Goal: Transaction & Acquisition: Purchase product/service

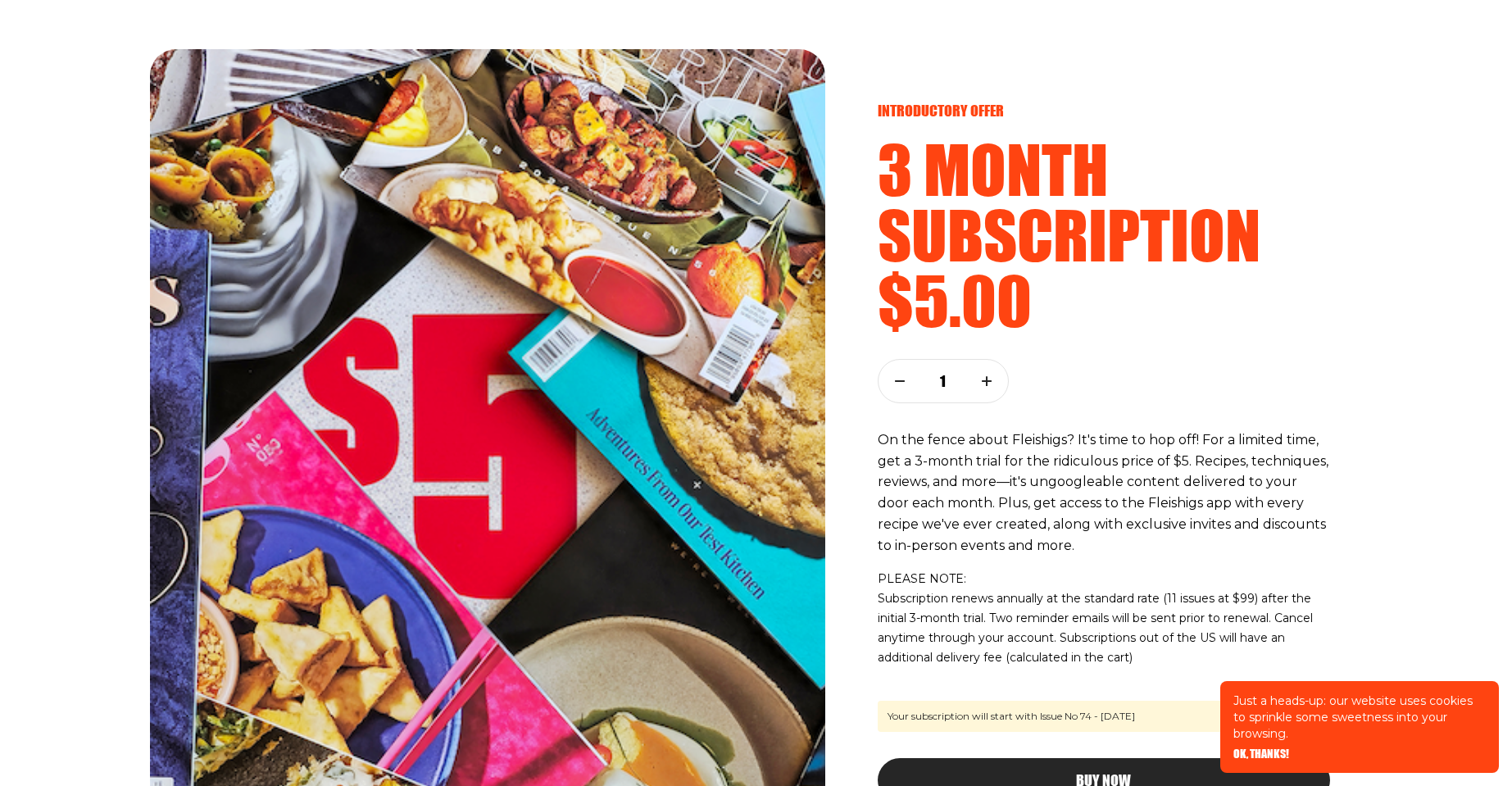
click at [1273, 748] on span "OK, THANKS!" at bounding box center [1262, 742] width 56 height 11
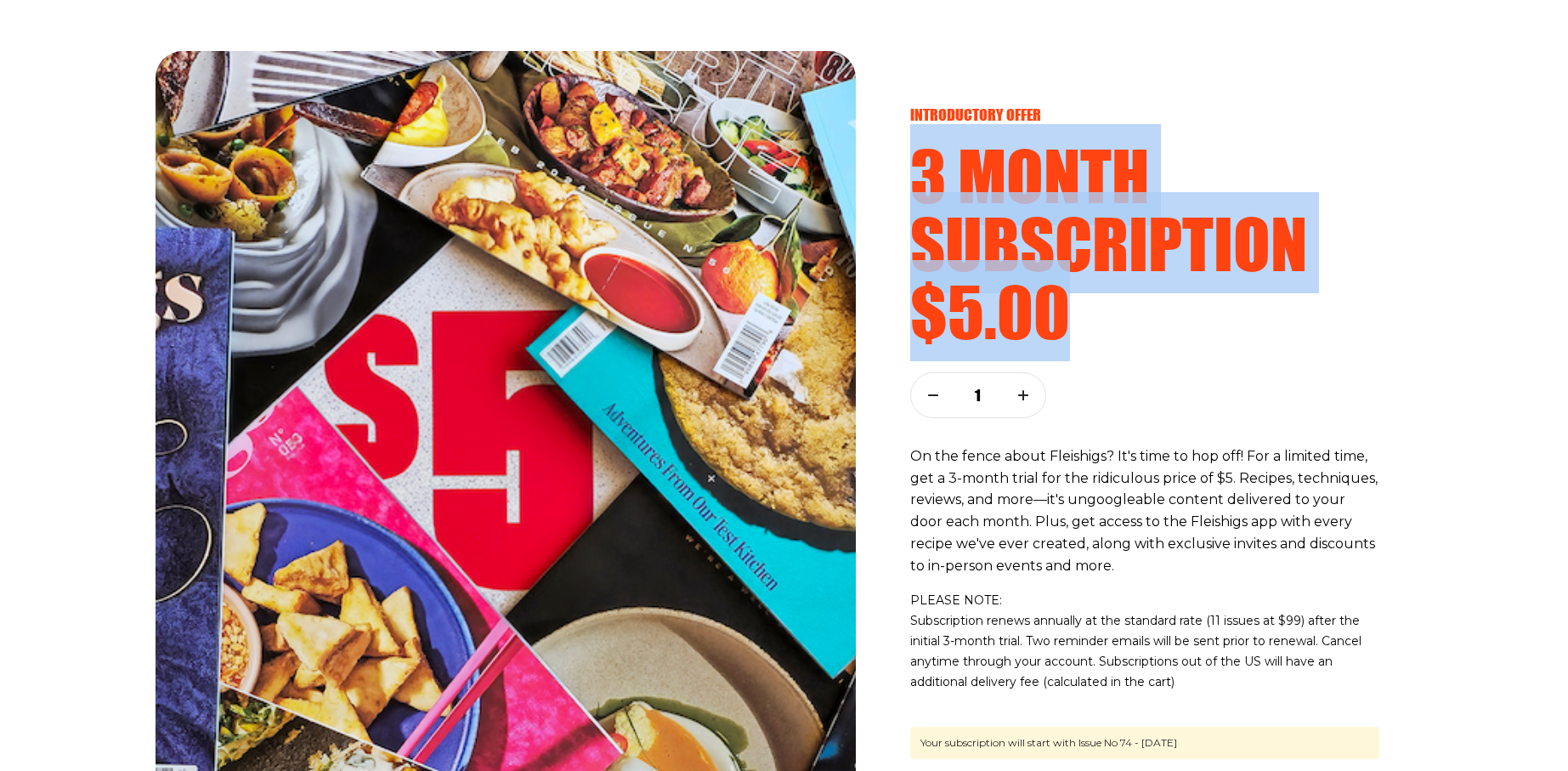
drag, startPoint x: 898, startPoint y: 151, endPoint x: 1111, endPoint y: 310, distance: 265.8
click at [1111, 310] on div "introductory offer 3 month subscription $5.00 1 On the fence about Fleishigs? I…" at bounding box center [1145, 436] width 538 height 771
click at [1134, 302] on h2 "$5.00" at bounding box center [1144, 311] width 469 height 68
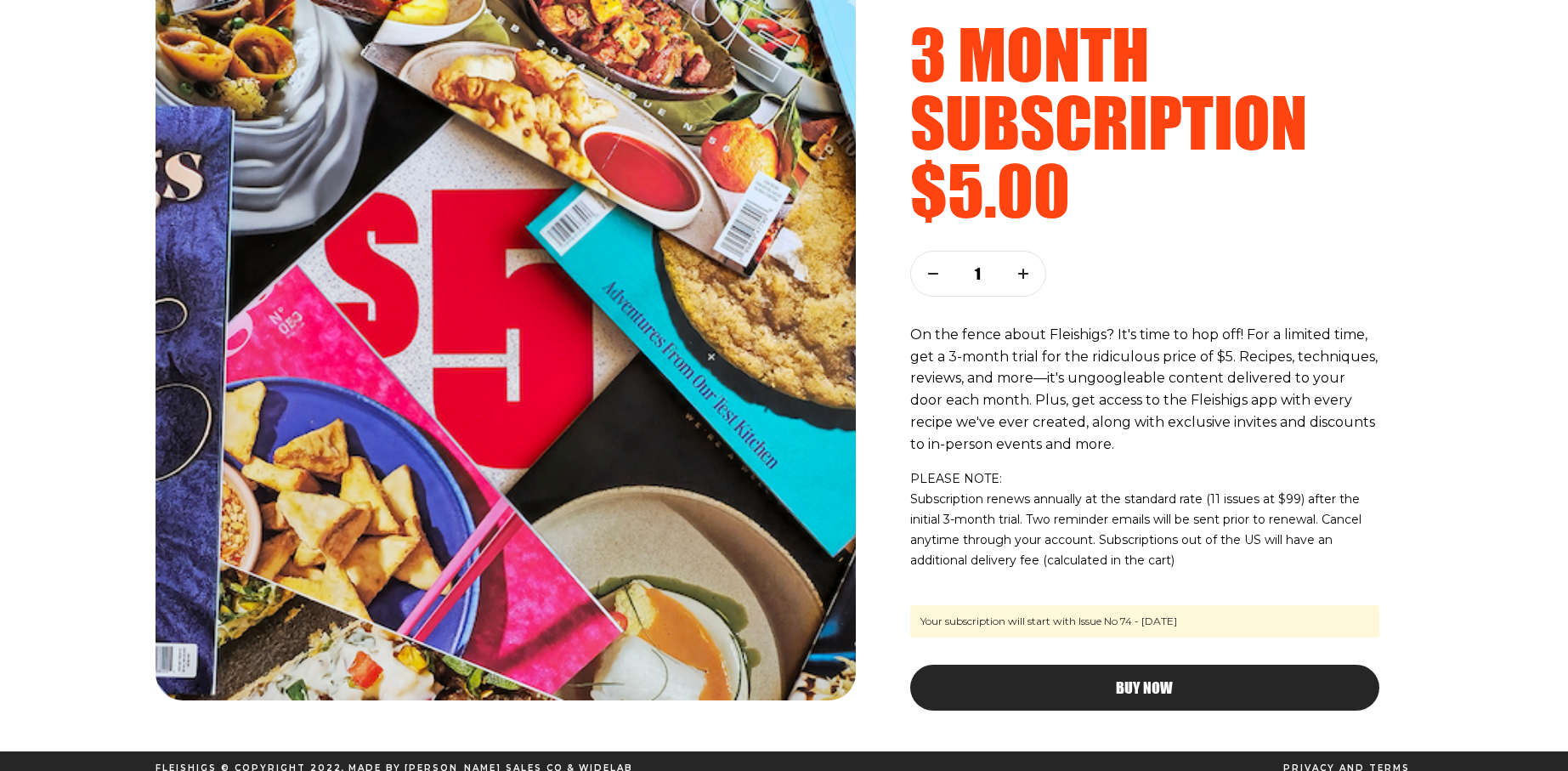
scroll to position [136, 0]
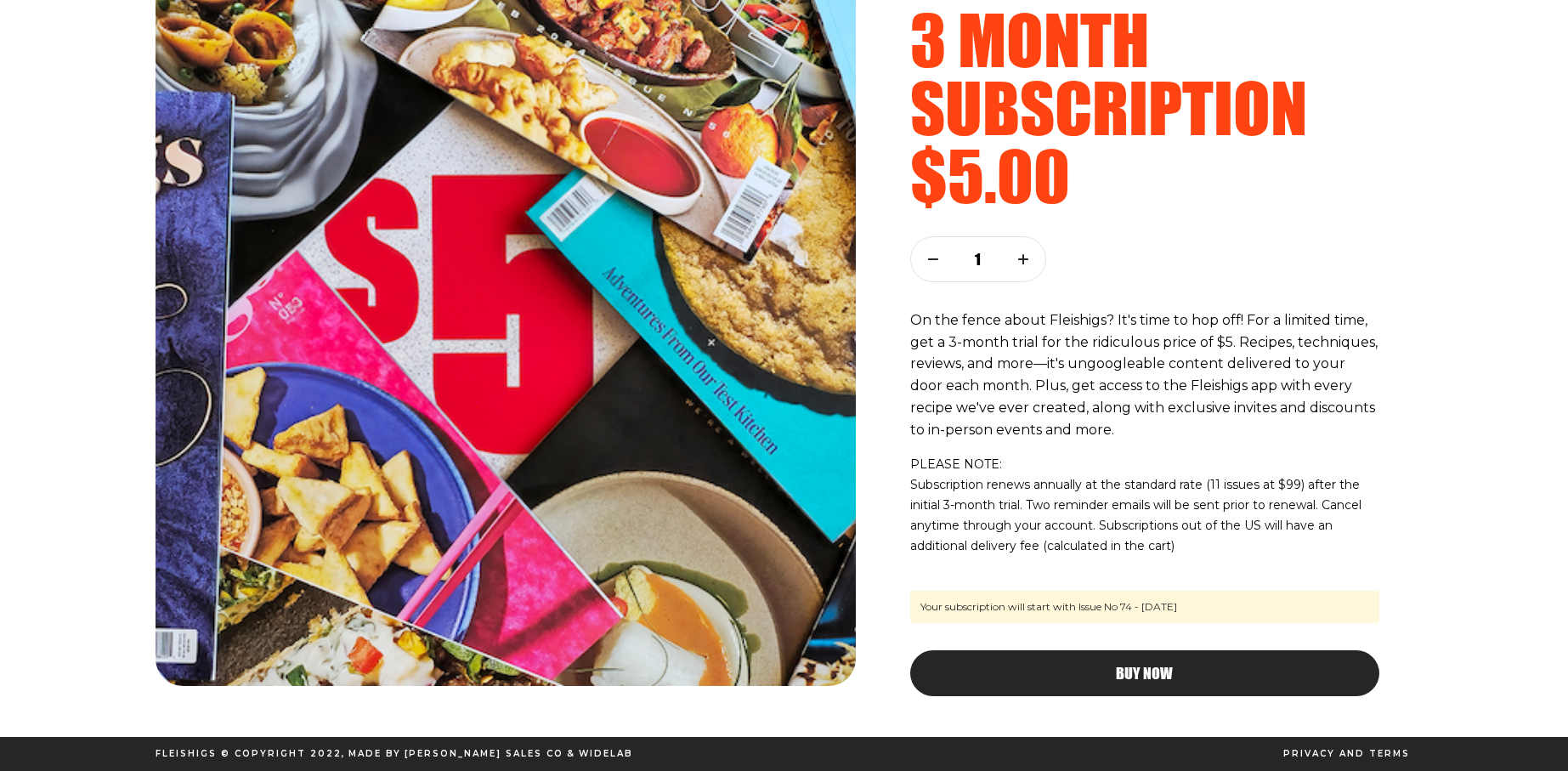
click at [1025, 265] on button "button" at bounding box center [1024, 259] width 44 height 44
click at [928, 260] on icon "button" at bounding box center [933, 259] width 11 height 11
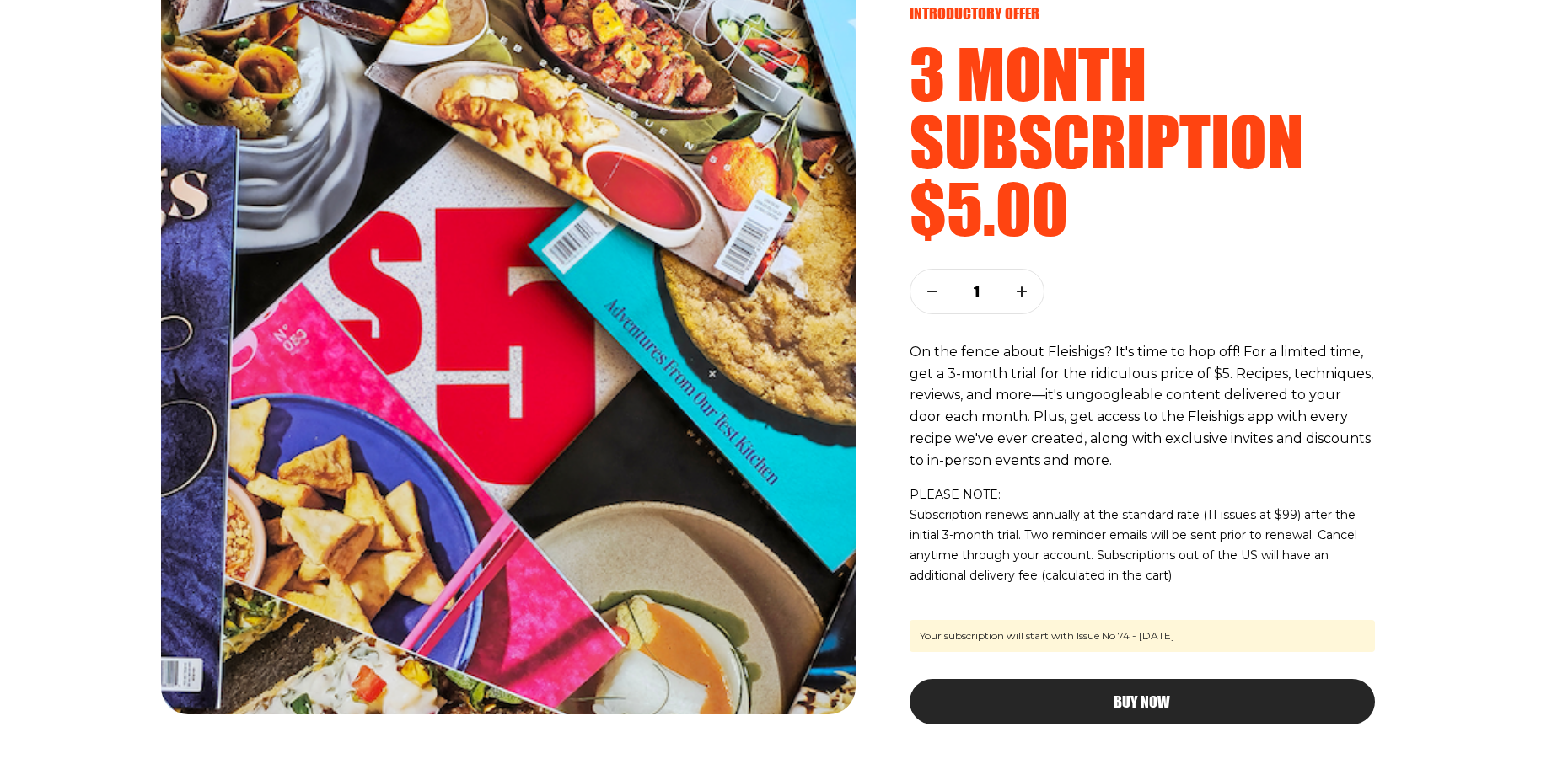
scroll to position [101, 0]
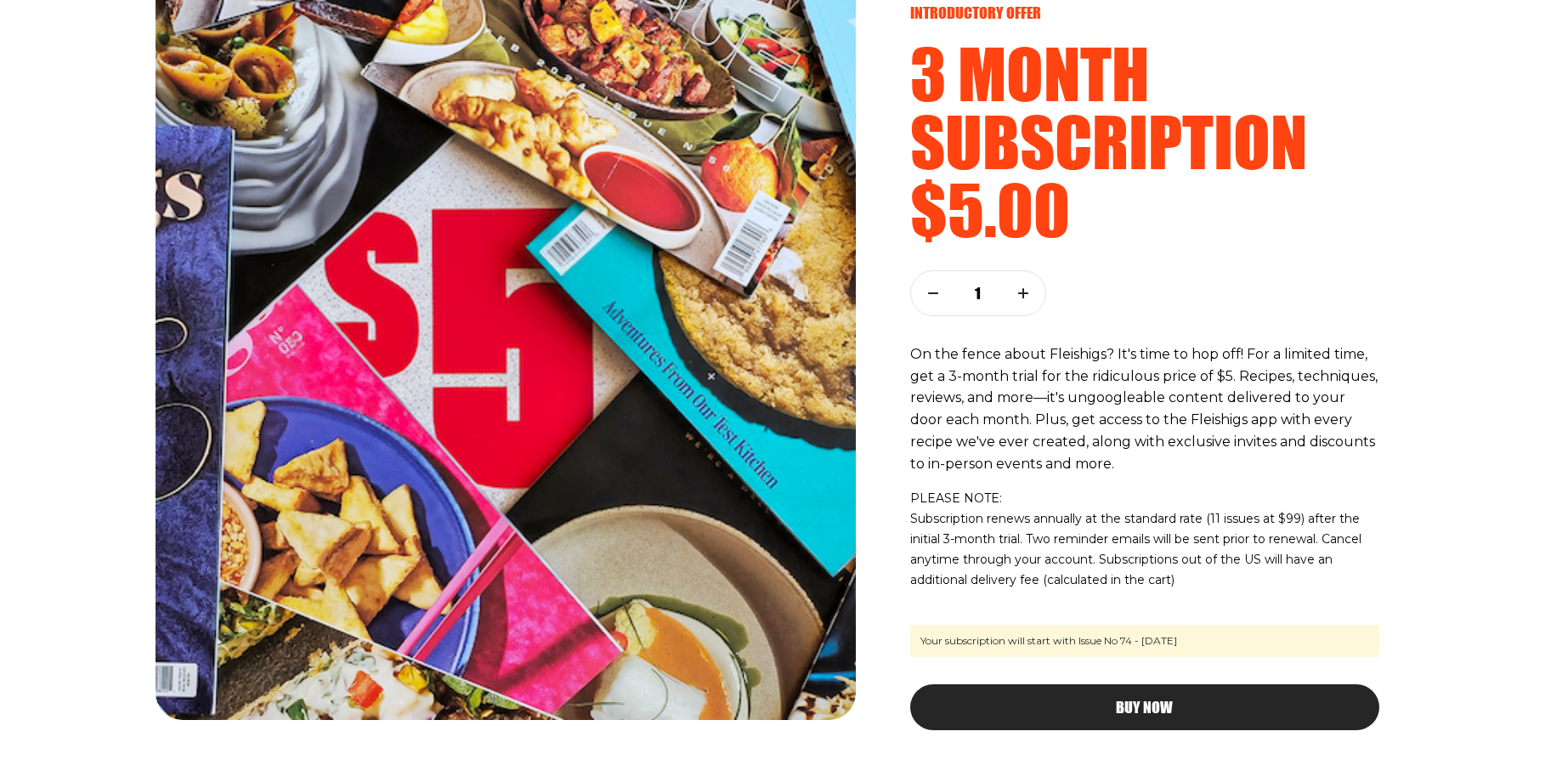
click at [1213, 710] on div "Buy Now" at bounding box center [1145, 708] width 401 height 15
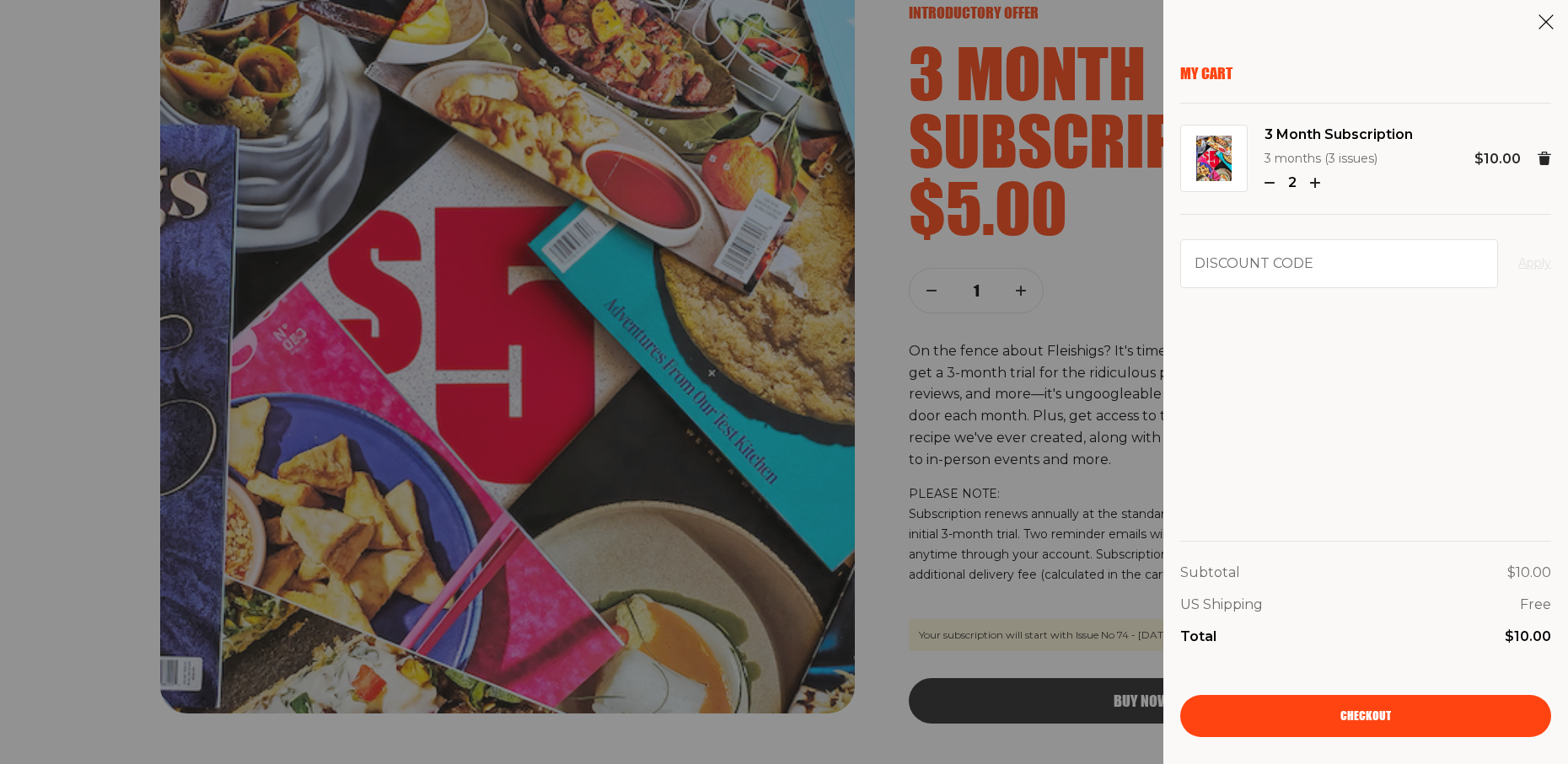
click at [1371, 725] on link "Checkout" at bounding box center [1365, 716] width 371 height 43
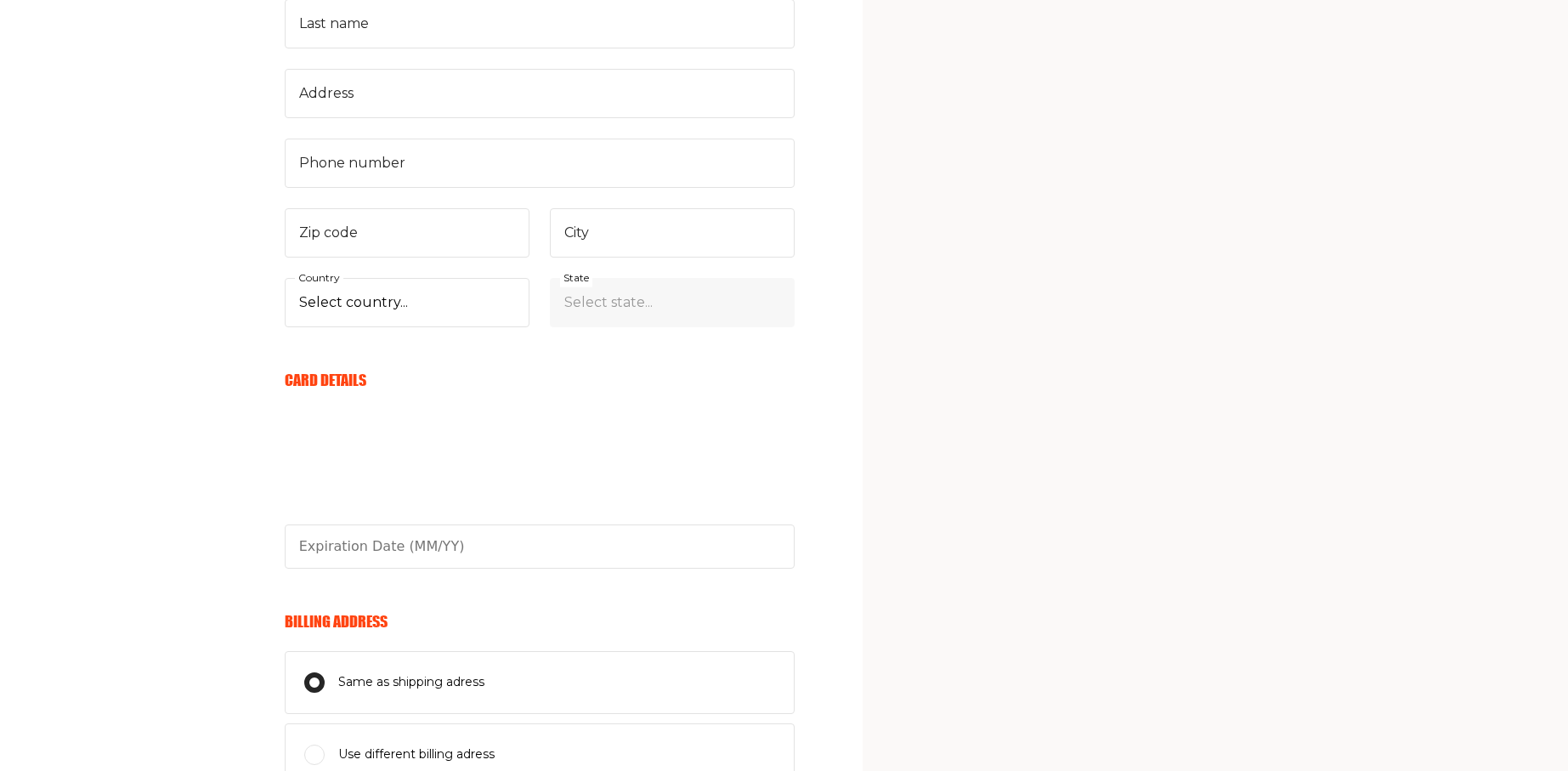
scroll to position [839, 0]
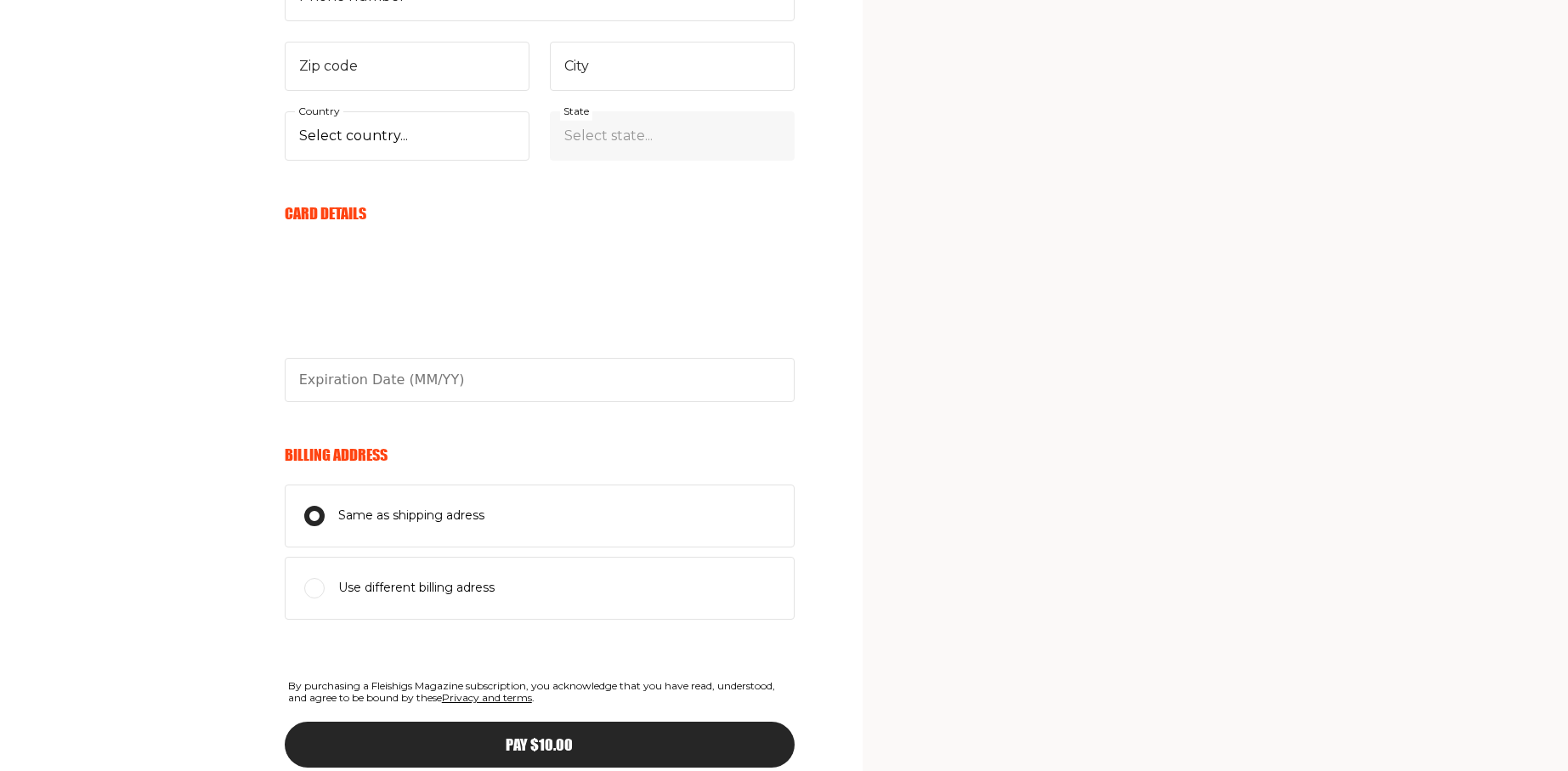
click at [425, 585] on span "Use different billing adress" at bounding box center [416, 588] width 157 height 20
click at [325, 585] on input "Use different billing adress" at bounding box center [314, 588] width 20 height 20
radio input "true"
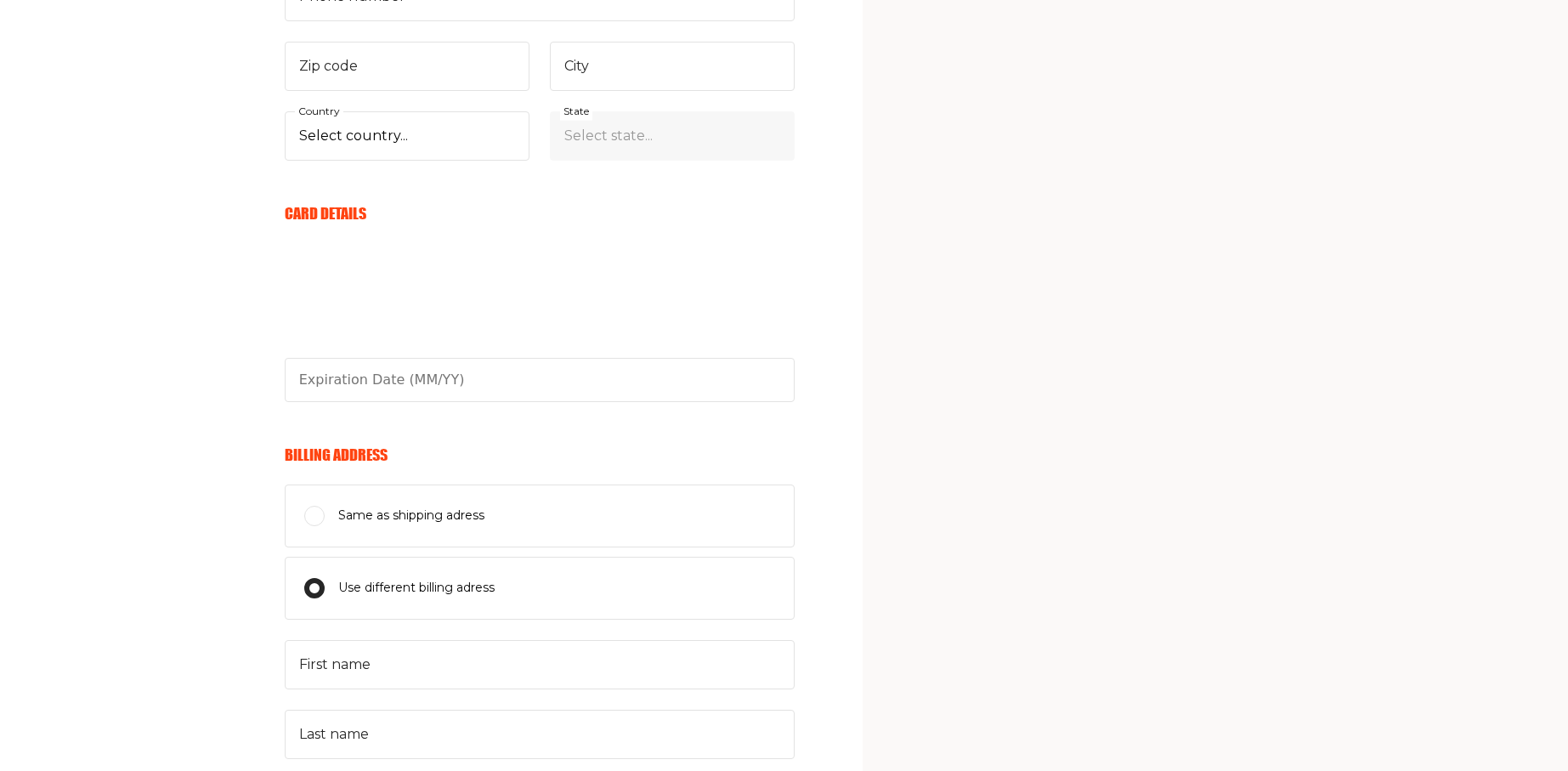
click at [429, 527] on label "Same as shipping adress" at bounding box center [540, 516] width 510 height 63
click at [325, 526] on input "Same as shipping adress" at bounding box center [314, 516] width 20 height 20
radio input "true"
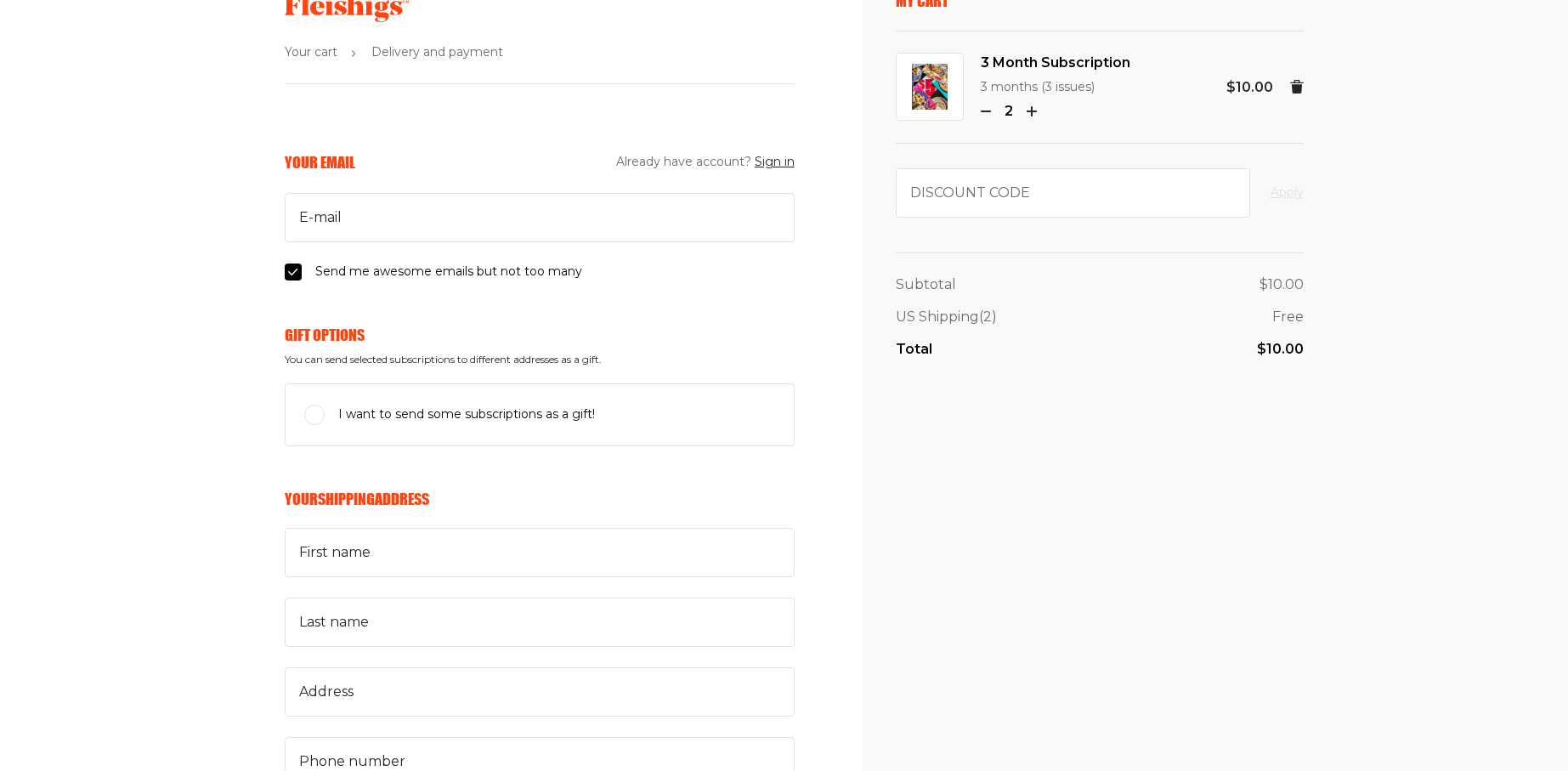
scroll to position [22, 0]
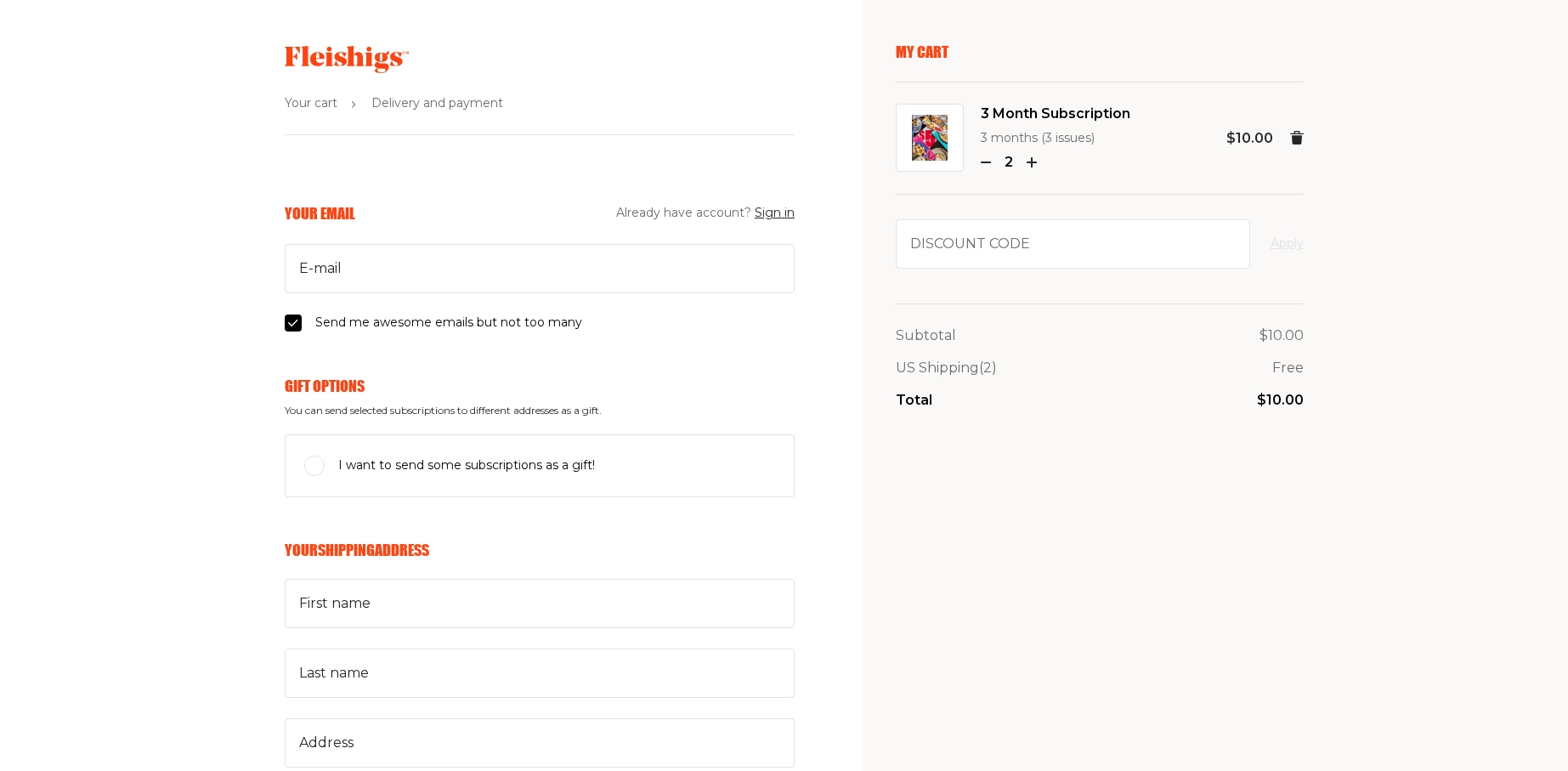
click at [489, 468] on span "I want to send some subscriptions as a gift!" at bounding box center [466, 465] width 257 height 20
click at [325, 468] on input "I want to send some subscriptions as a gift!" at bounding box center [314, 465] width 20 height 20
checkbox input "true"
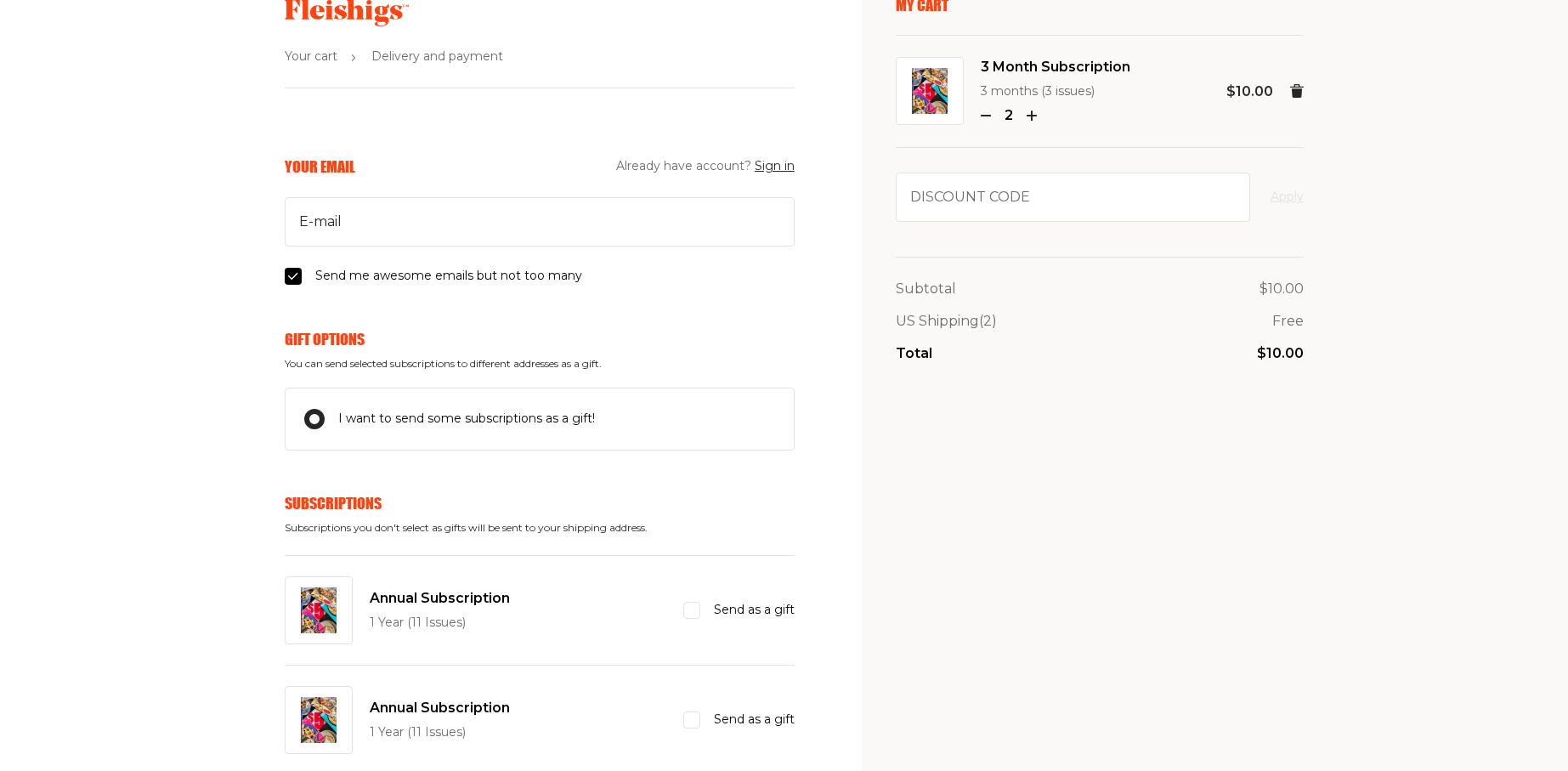
scroll to position [226, 0]
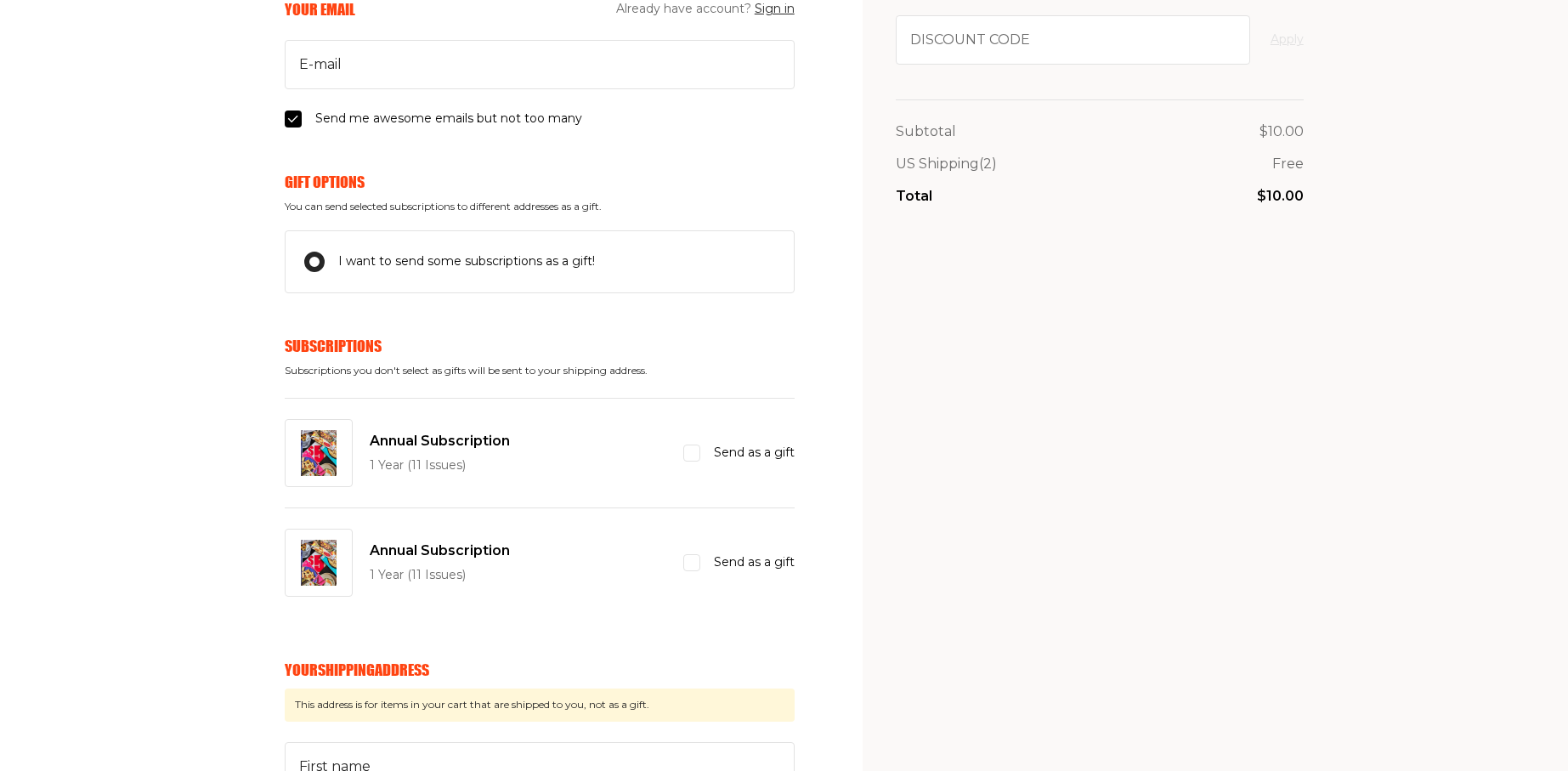
click at [718, 455] on span "Send as a gift" at bounding box center [754, 453] width 81 height 20
click at [701, 455] on input "Send as a gift" at bounding box center [692, 454] width 17 height 17
checkbox input "true"
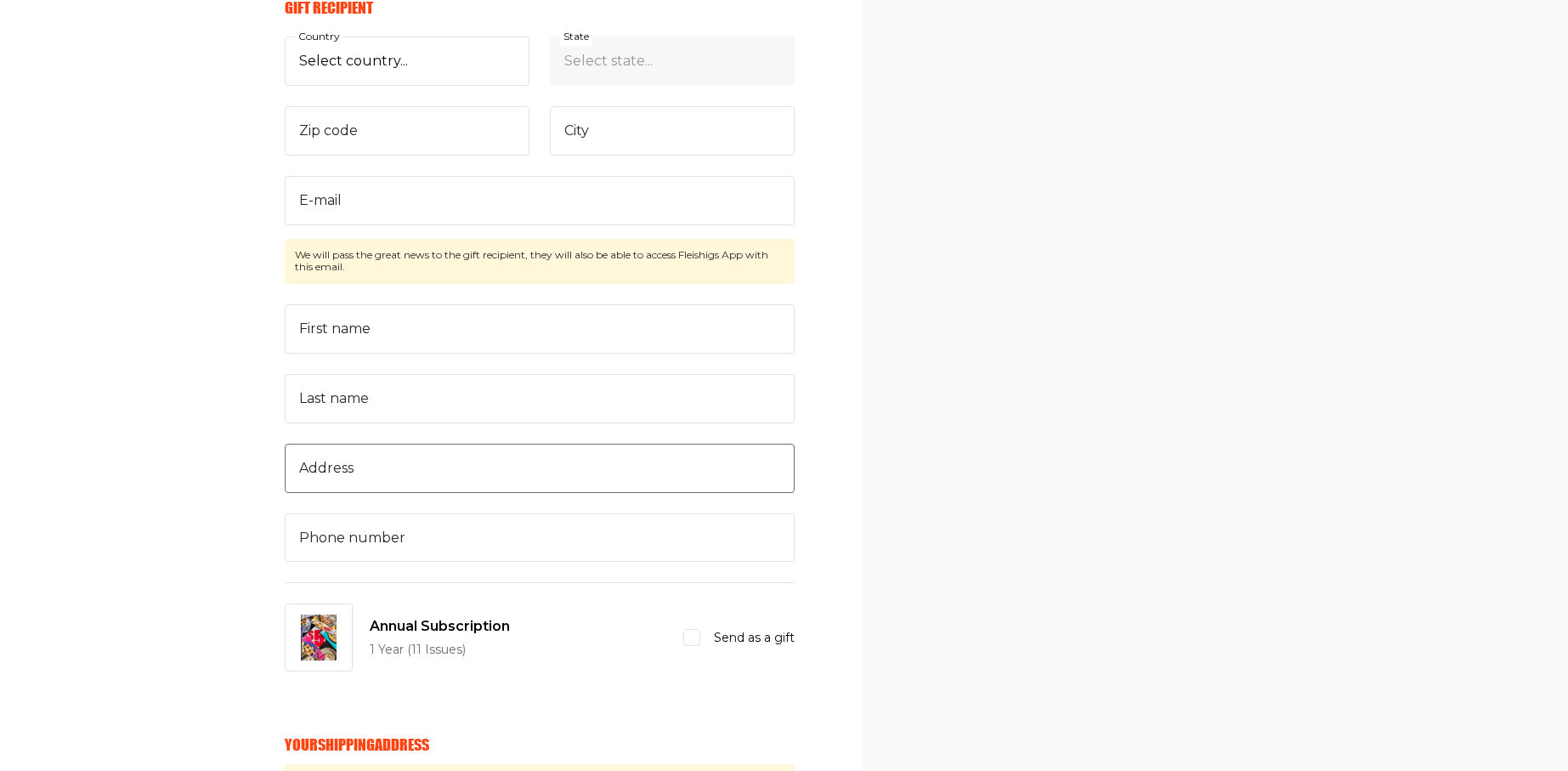
scroll to position [737, 0]
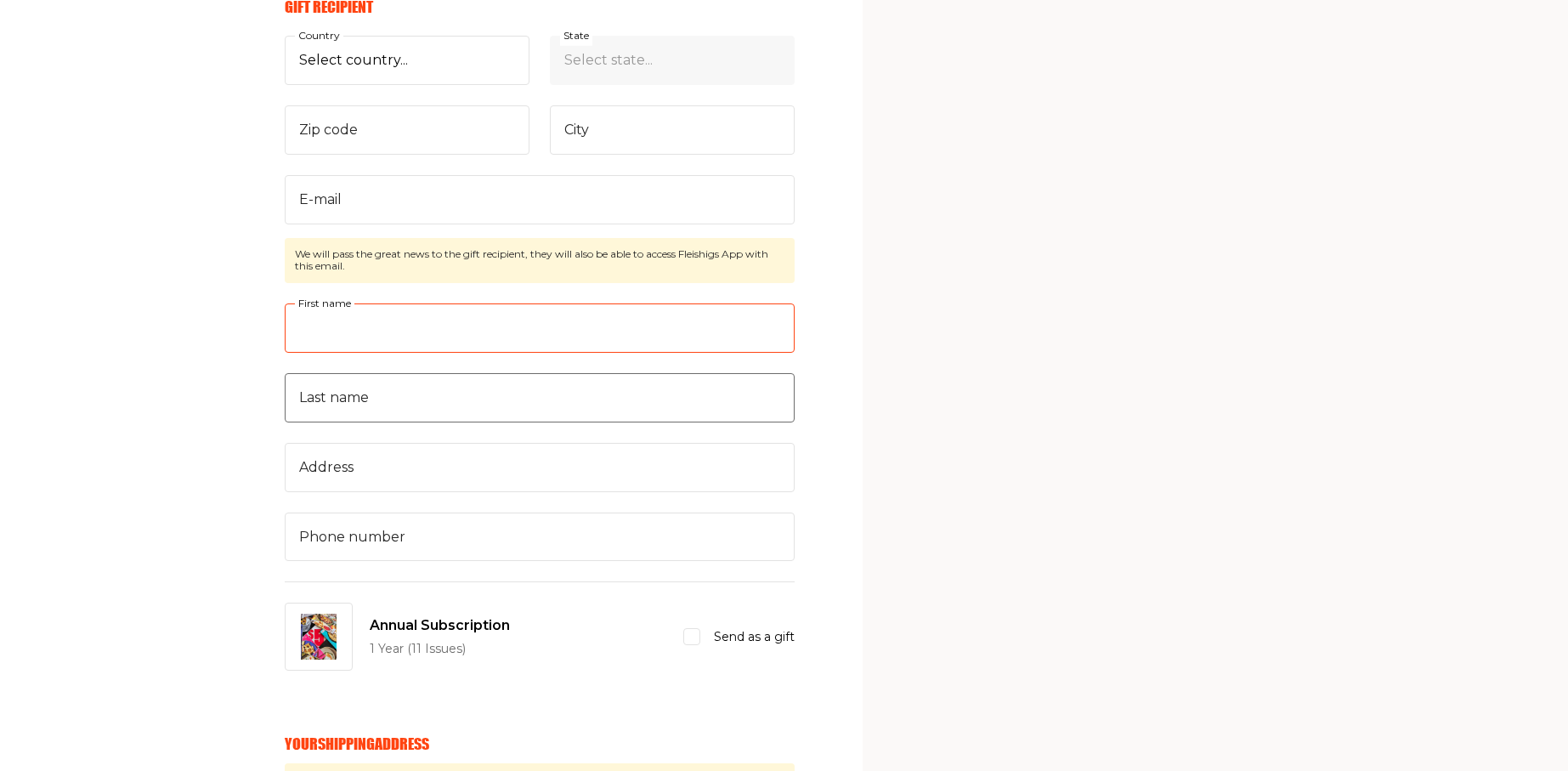
drag, startPoint x: 295, startPoint y: 332, endPoint x: 400, endPoint y: 411, distance: 131.4
click at [400, 411] on div "Select country... [GEOGRAPHIC_DATA] [GEOGRAPHIC_DATA] (+$29/subscription) [GEOG…" at bounding box center [540, 298] width 510 height 525
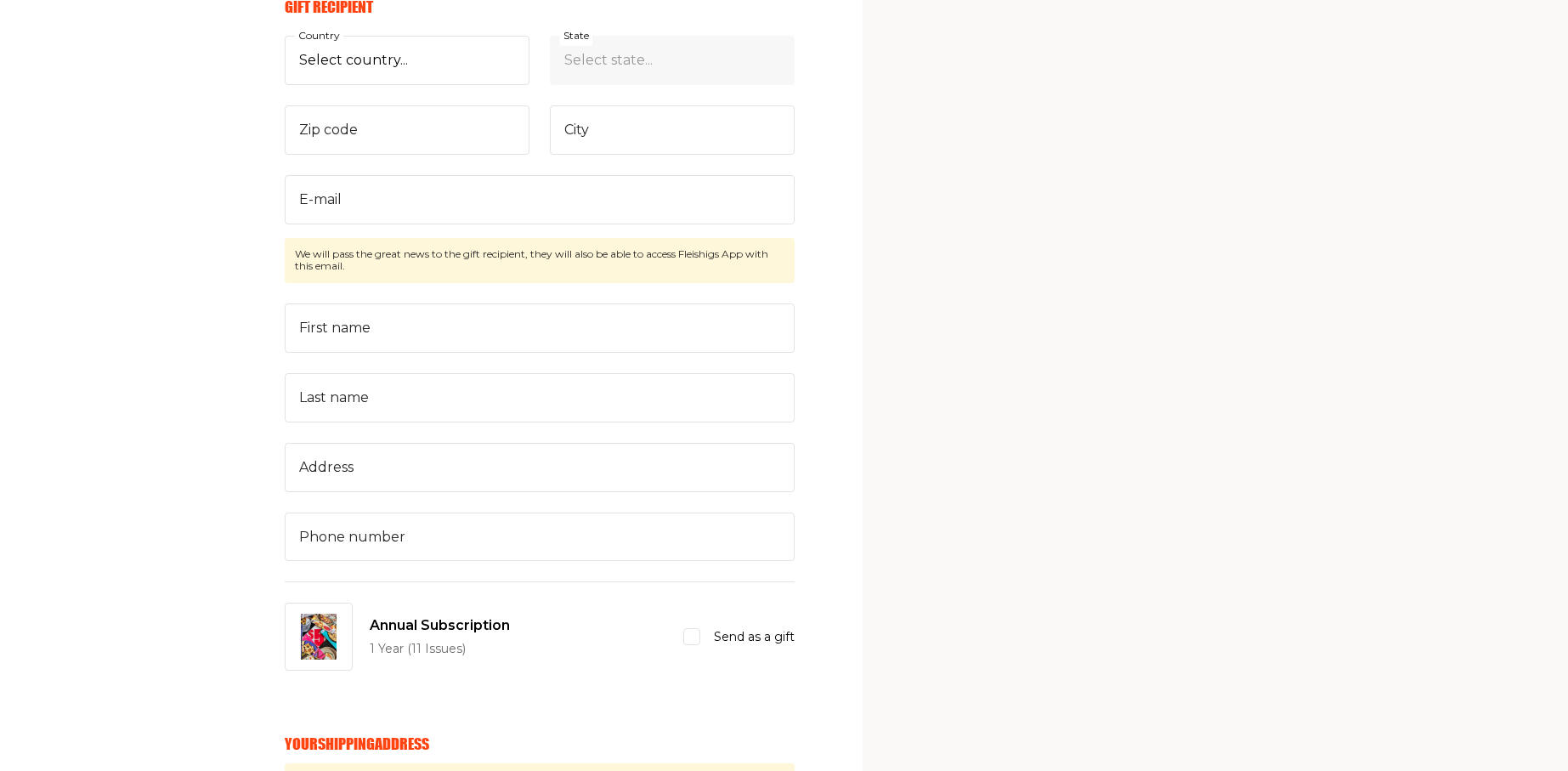
click at [282, 390] on div "Your Email Already have account? Sign in E-mail Send me awesome emails but not …" at bounding box center [397, 708] width 795 height 2438
click at [310, 389] on input "Last name" at bounding box center [540, 398] width 510 height 50
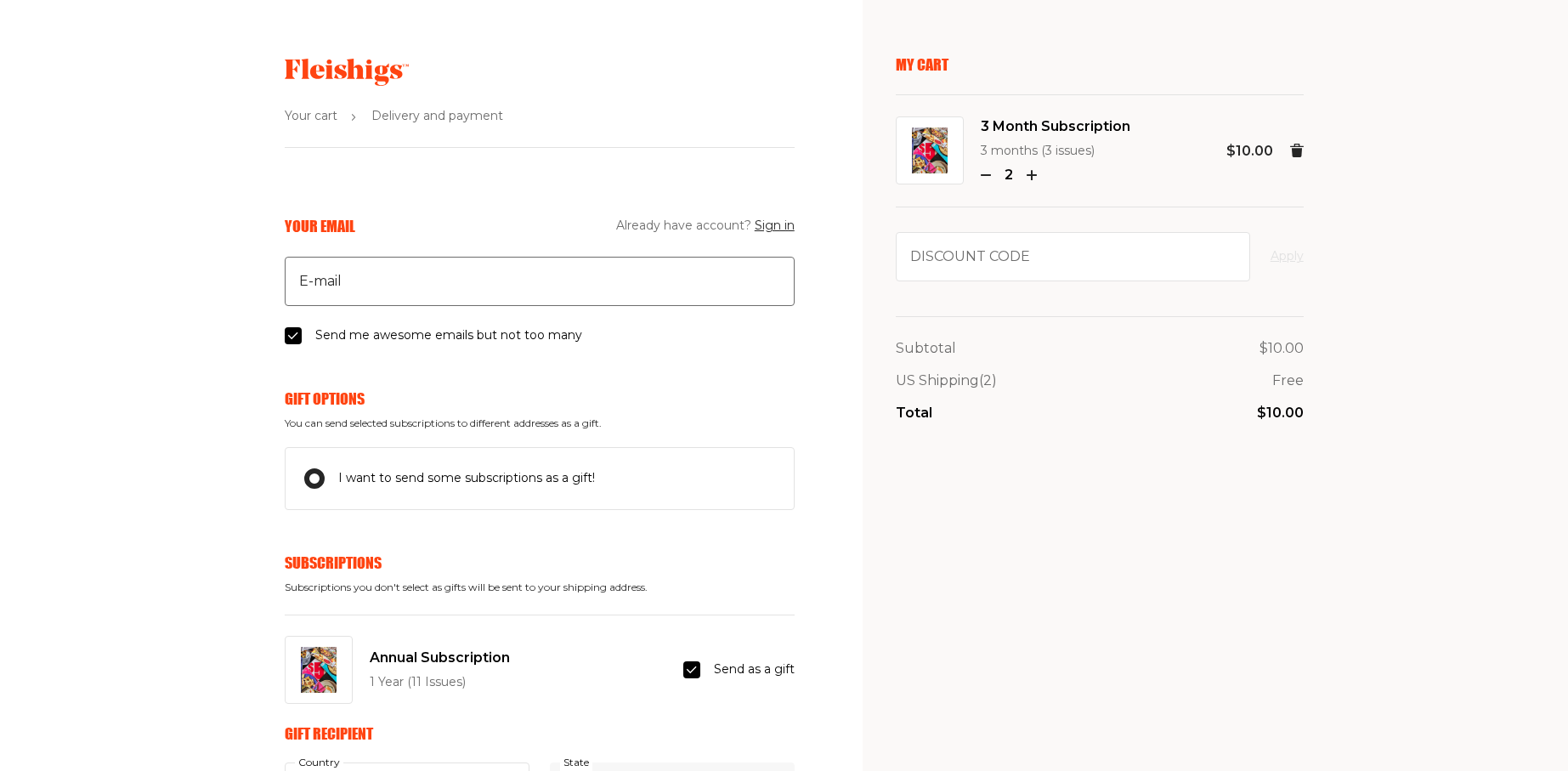
scroll to position [0, 0]
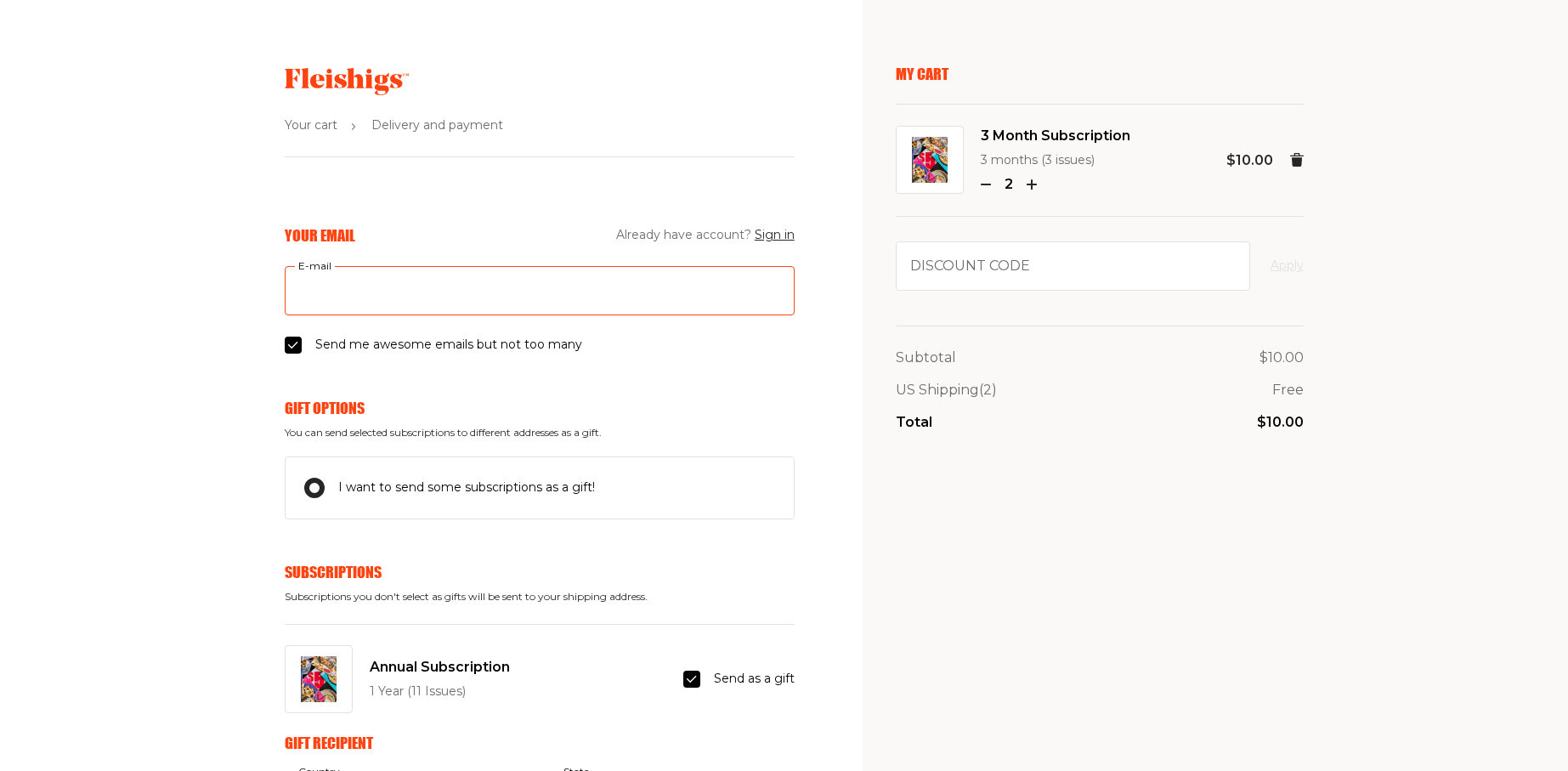
click at [367, 273] on input "E-mail" at bounding box center [540, 291] width 510 height 50
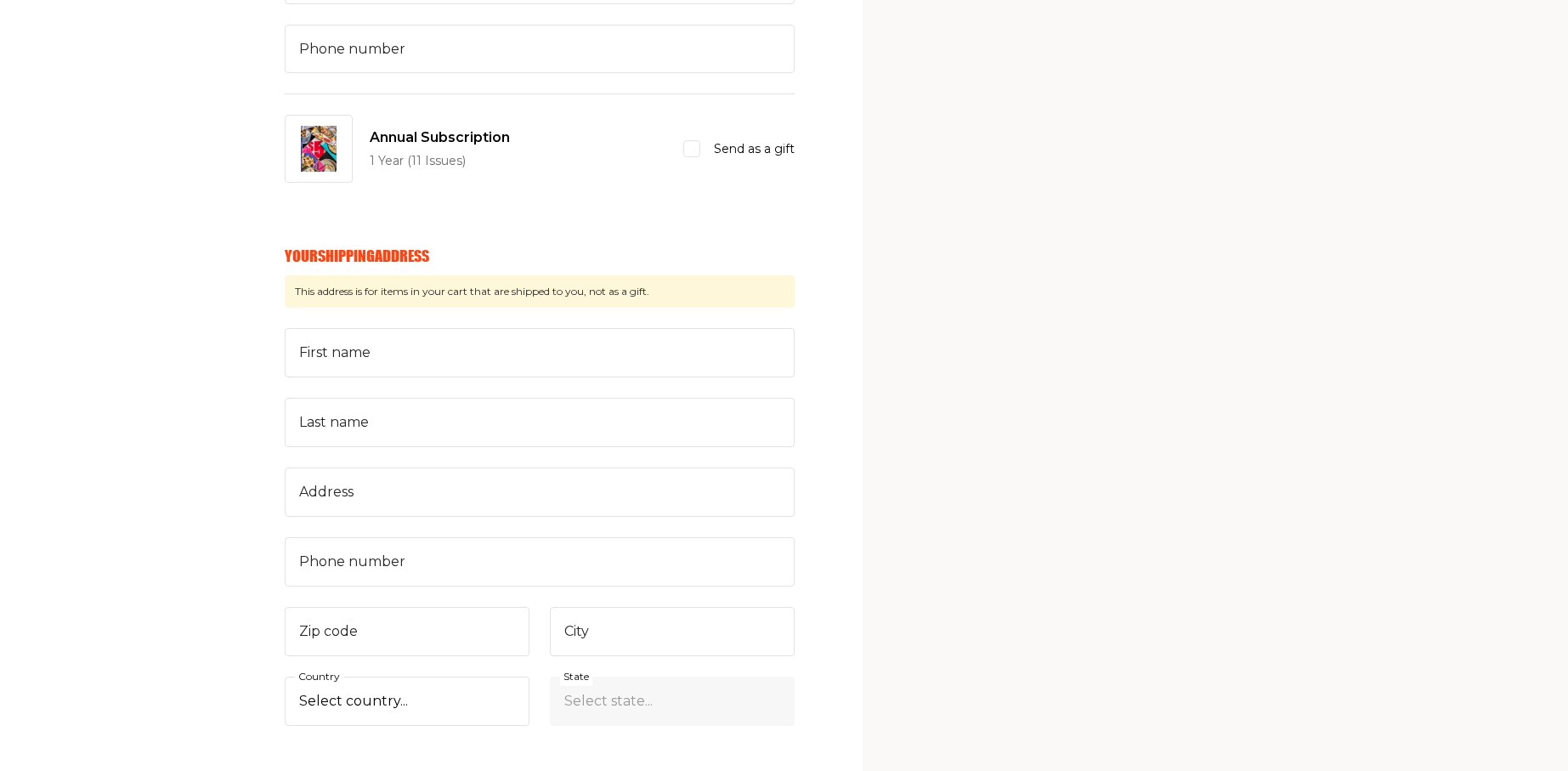
scroll to position [1275, 0]
drag, startPoint x: 281, startPoint y: 258, endPoint x: 461, endPoint y: 254, distance: 180.0
click at [461, 254] on div "Your Email Already have account? Sign in E-mail Email is required Send me aweso…" at bounding box center [397, 195] width 795 height 2490
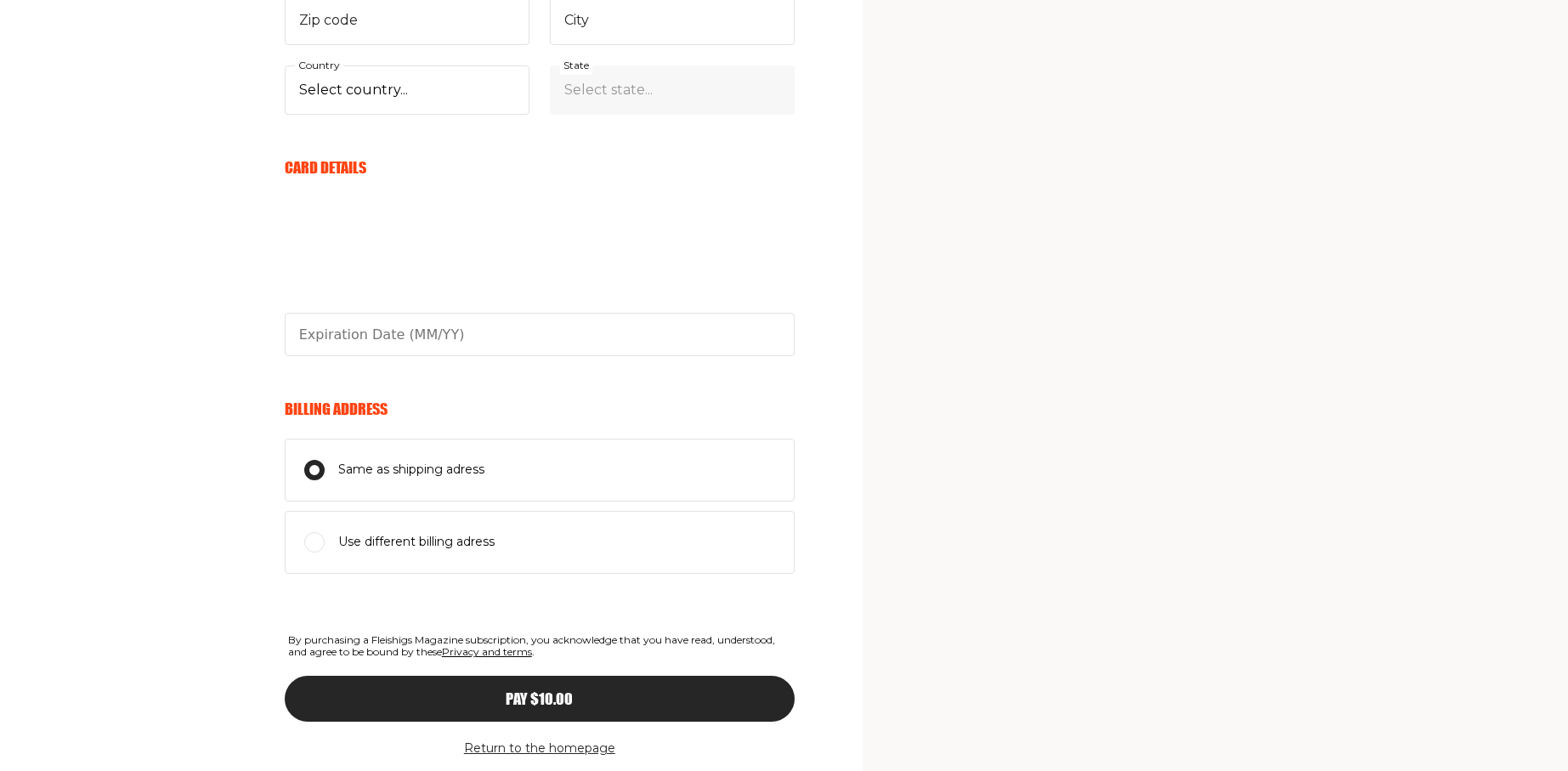
scroll to position [1888, 0]
click at [375, 544] on span "Use different billing adress" at bounding box center [416, 541] width 157 height 20
click at [325, 544] on input "Use different billing adress" at bounding box center [314, 541] width 20 height 20
radio input "true"
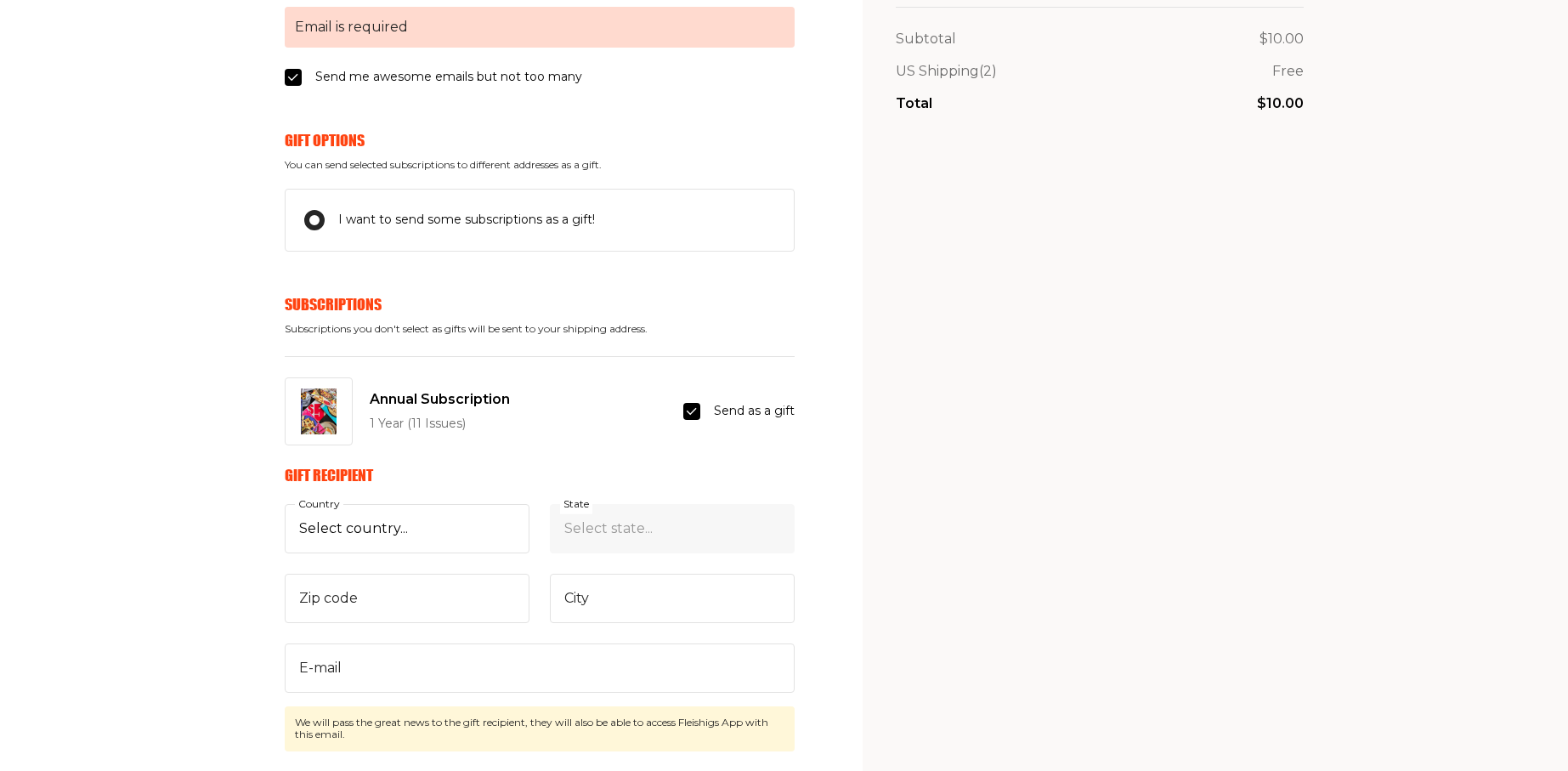
scroll to position [255, 0]
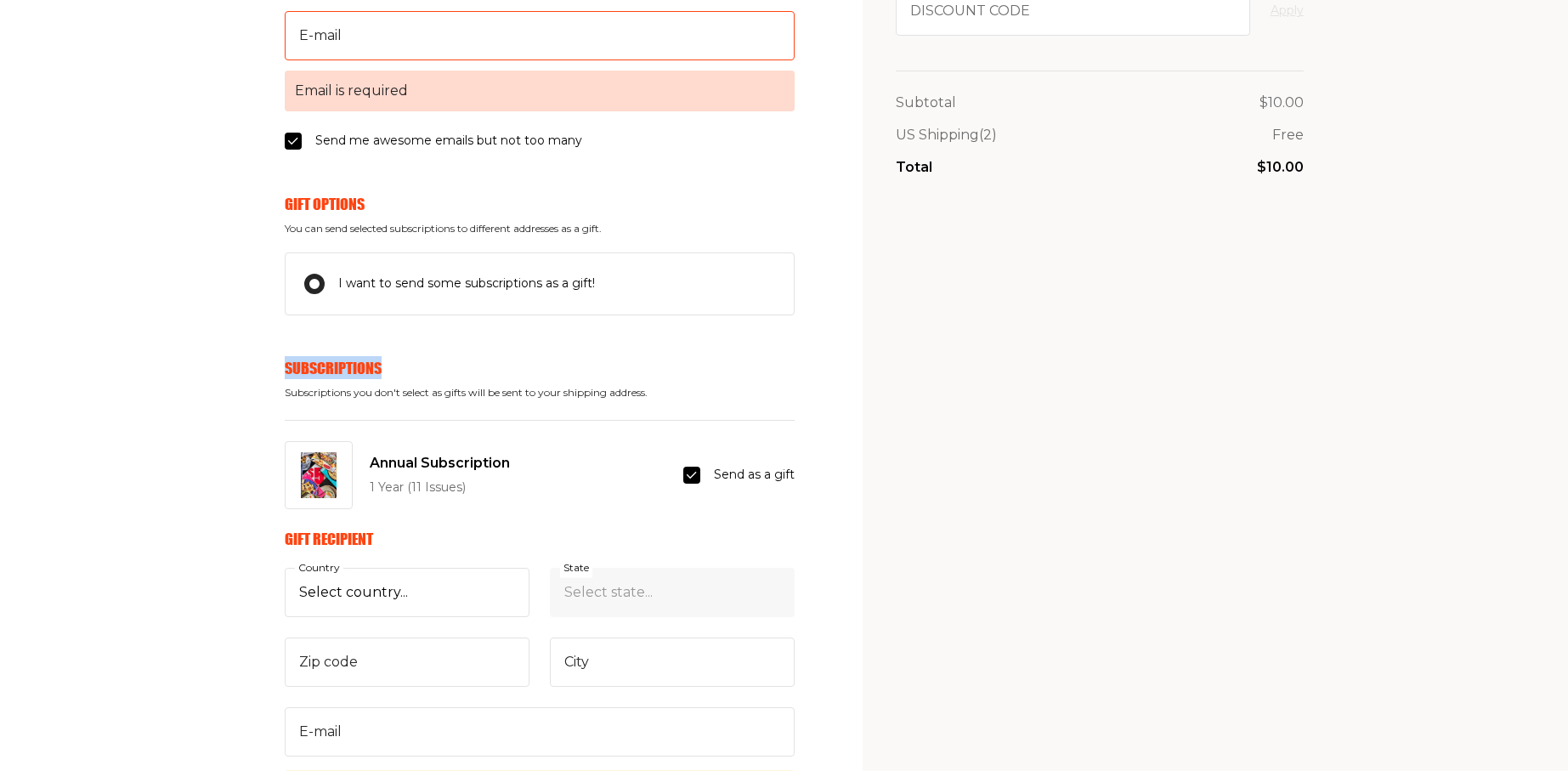
drag, startPoint x: 270, startPoint y: 363, endPoint x: 453, endPoint y: 373, distance: 183.3
click at [754, 477] on span "Send as a gift" at bounding box center [754, 475] width 81 height 20
click at [701, 477] on input "Send as a gift" at bounding box center [692, 476] width 17 height 17
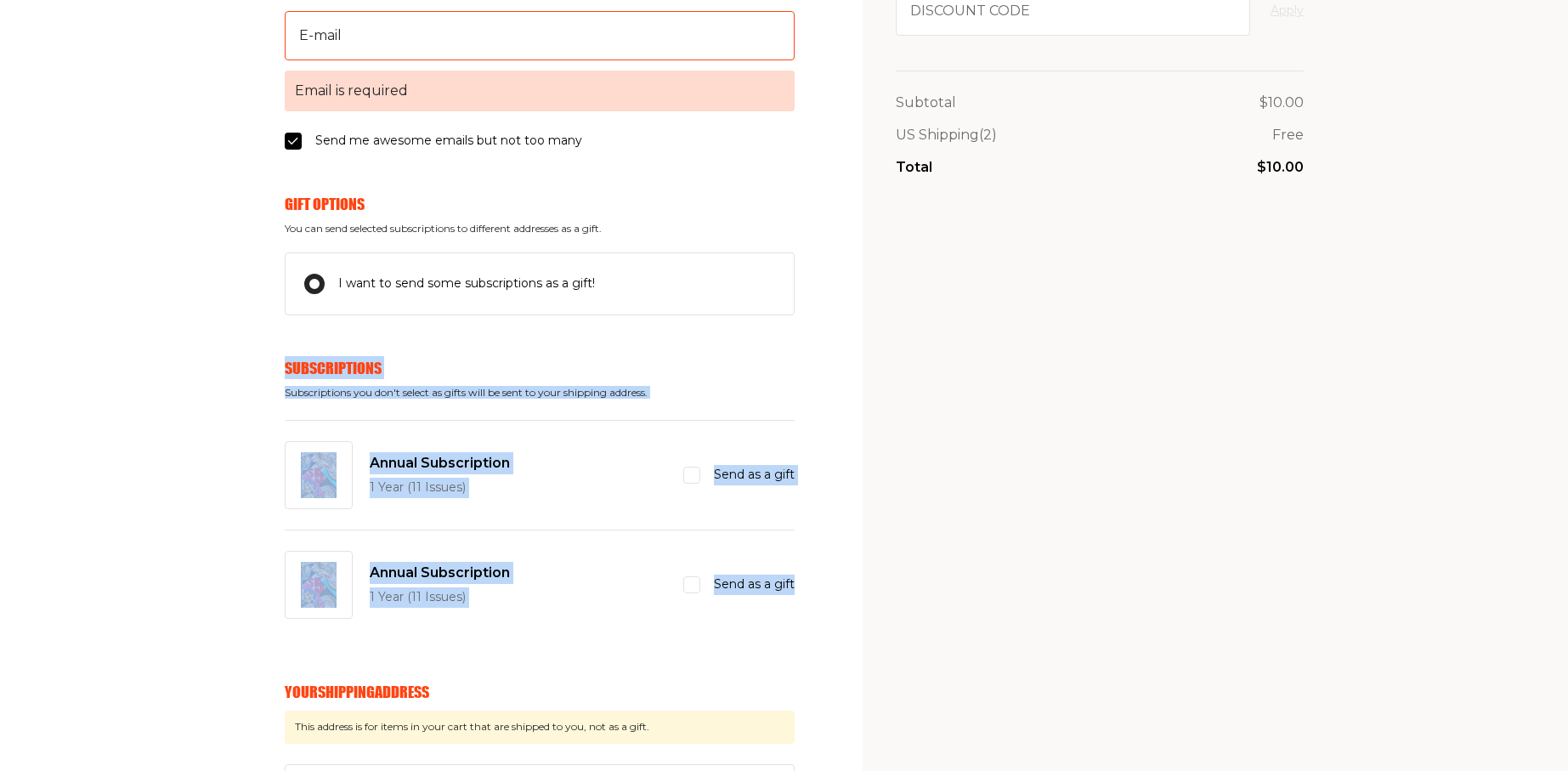
drag, startPoint x: 277, startPoint y: 360, endPoint x: 771, endPoint y: 608, distance: 552.8
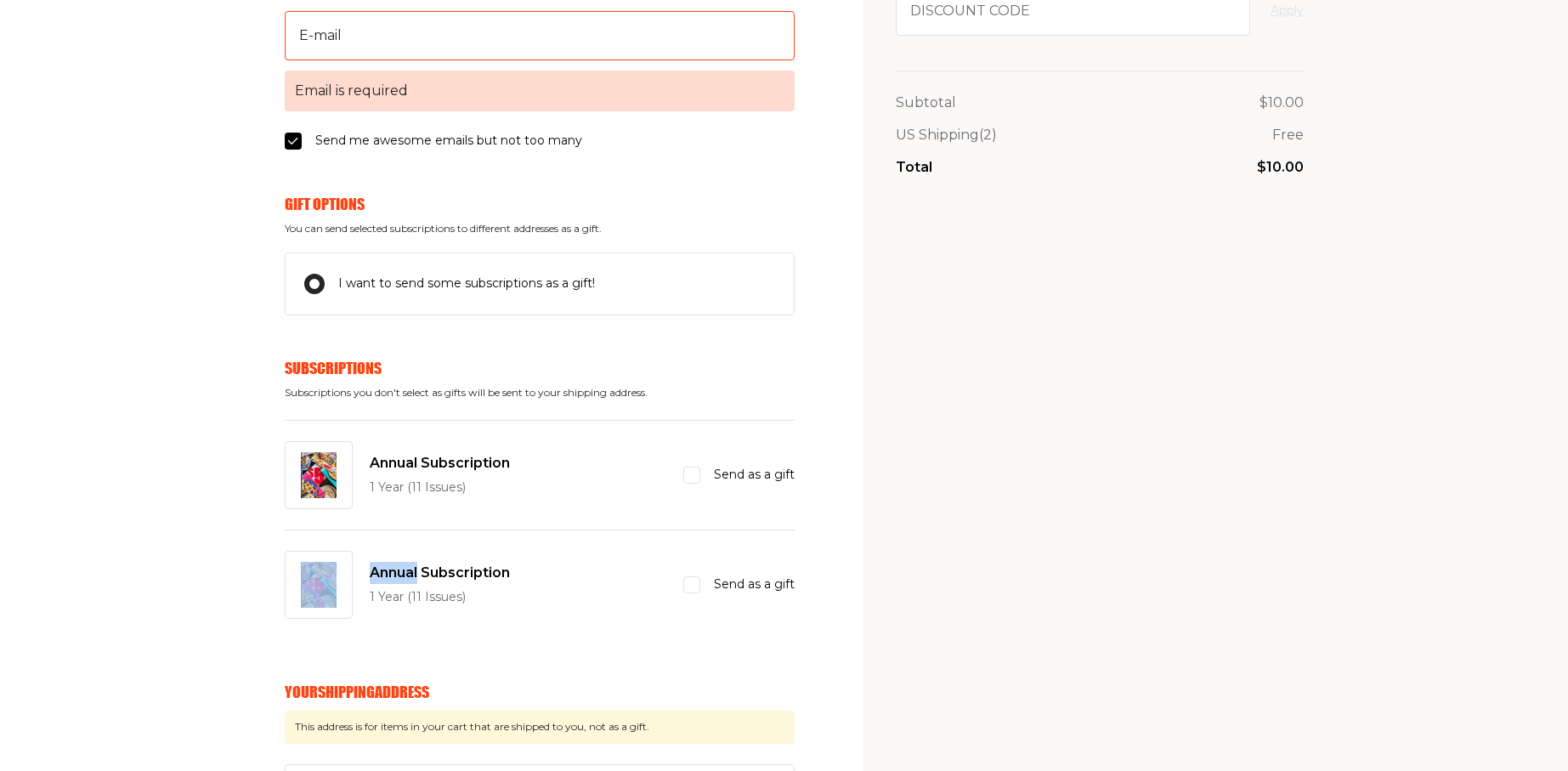
click at [743, 484] on span "Send as a gift" at bounding box center [754, 475] width 81 height 20
click at [701, 484] on input "Send as a gift" at bounding box center [692, 476] width 17 height 17
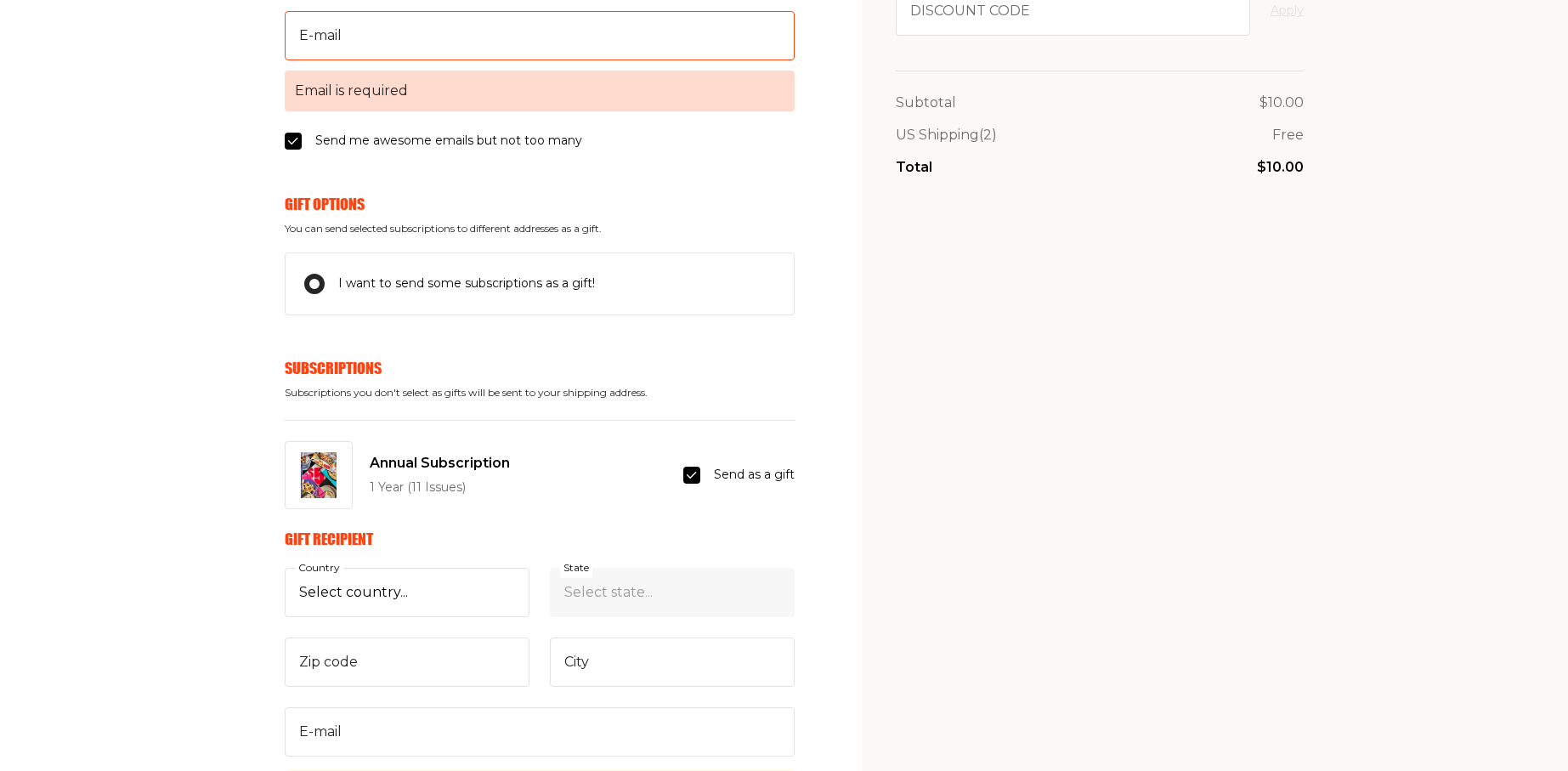
click at [745, 472] on span "Send as a gift" at bounding box center [754, 475] width 81 height 20
click at [701, 472] on input "Send as a gift" at bounding box center [692, 476] width 17 height 17
checkbox input "false"
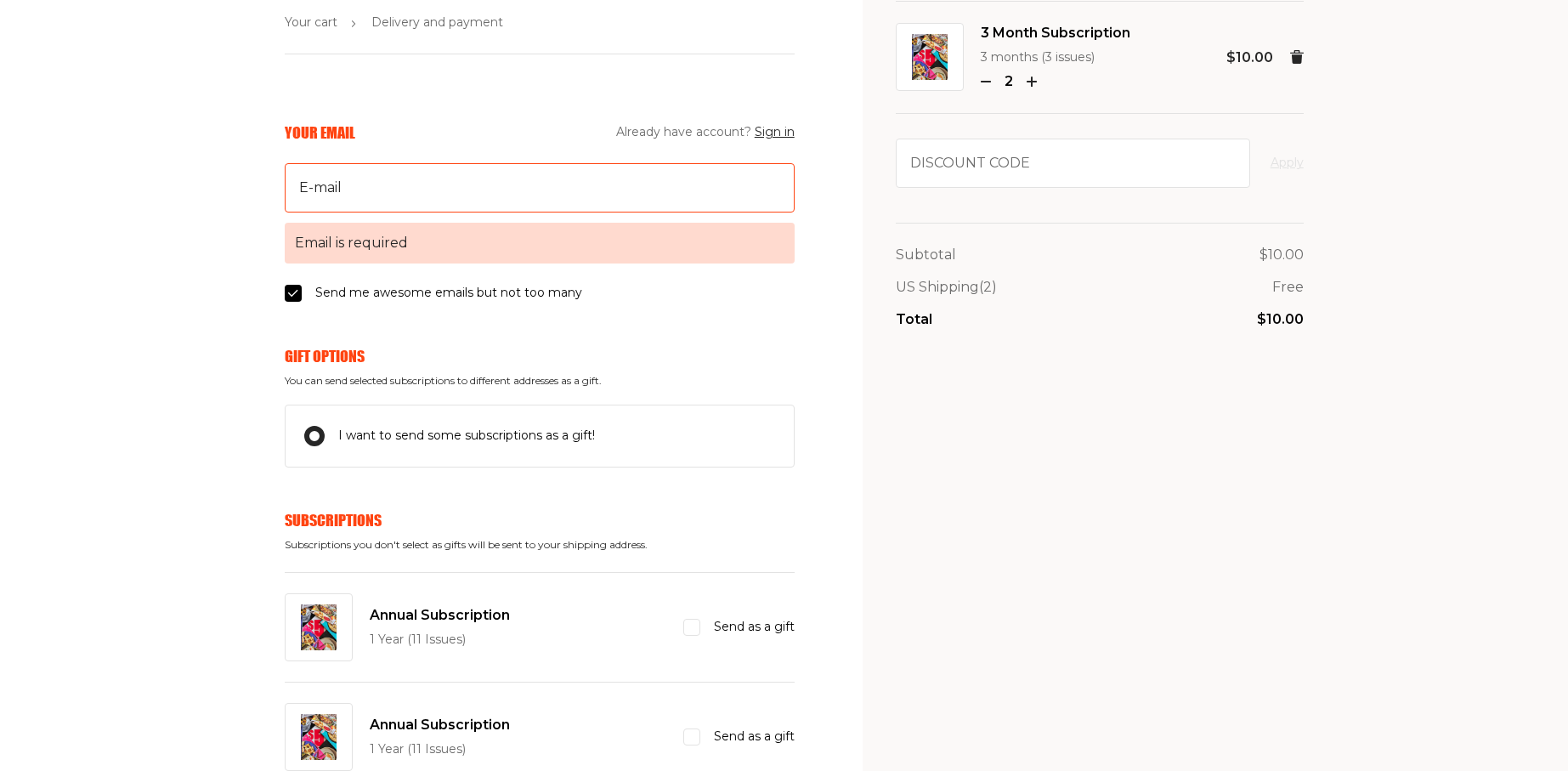
scroll to position [102, 0]
click at [401, 193] on input "E-mail Email is required" at bounding box center [540, 189] width 510 height 50
